Goal: Information Seeking & Learning: Check status

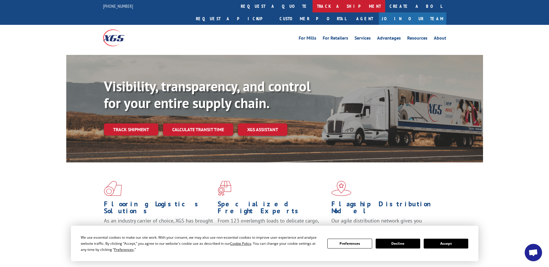
click at [313, 6] on link "track a shipment" at bounding box center [349, 6] width 73 height 12
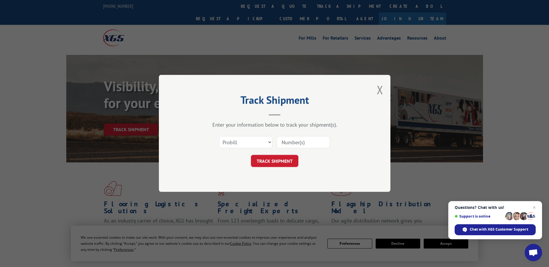
click at [286, 140] on input at bounding box center [303, 143] width 53 height 12
paste input "15986644"
type input "15986644"
click at [279, 174] on div "Track Shipment Enter your information below to track your shipment(s). Select c…" at bounding box center [275, 133] width 232 height 117
click at [274, 165] on button "TRACK SHIPMENT" at bounding box center [274, 161] width 47 height 12
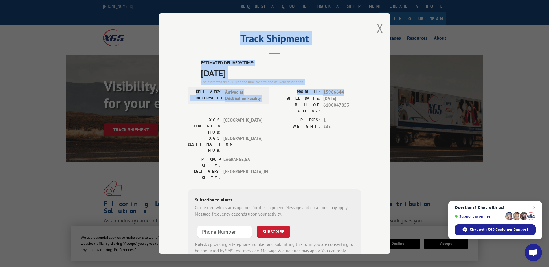
drag, startPoint x: 341, startPoint y: 89, endPoint x: 198, endPoint y: 50, distance: 147.5
click at [198, 50] on div "Track Shipment ESTIMATED DELIVERY TIME: [DATE] The estimated time is using the …" at bounding box center [275, 133] width 232 height 241
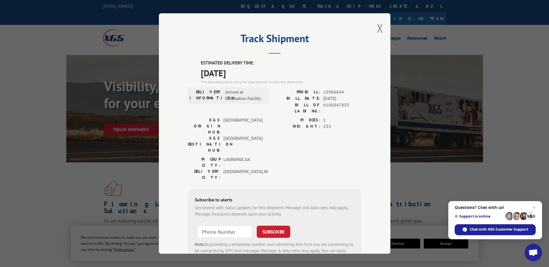
drag, startPoint x: 198, startPoint y: 50, endPoint x: 196, endPoint y: 39, distance: 11.2
click at [196, 39] on h2 "Track Shipment" at bounding box center [275, 39] width 174 height 11
click at [198, 75] on div "ESTIMATED DELIVERY TIME: [DATE] The estimated time is using the time zone for t…" at bounding box center [275, 164] width 174 height 208
drag, startPoint x: 197, startPoint y: 73, endPoint x: 312, endPoint y: 82, distance: 115.0
click at [312, 82] on div "ESTIMATED DELIVERY TIME: [DATE] The estimated time is using the time zone for t…" at bounding box center [275, 164] width 174 height 208
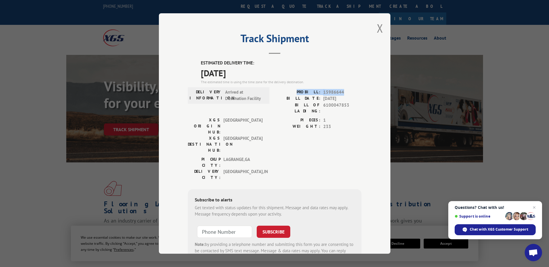
drag, startPoint x: 335, startPoint y: 93, endPoint x: 288, endPoint y: 95, distance: 47.5
click at [288, 95] on div "PROBILL: 15986644" at bounding box center [318, 92] width 87 height 7
click at [285, 96] on label "BILL DATE:" at bounding box center [298, 99] width 46 height 7
click at [377, 27] on button "Close modal" at bounding box center [380, 28] width 6 height 15
